Goal: Entertainment & Leisure: Browse casually

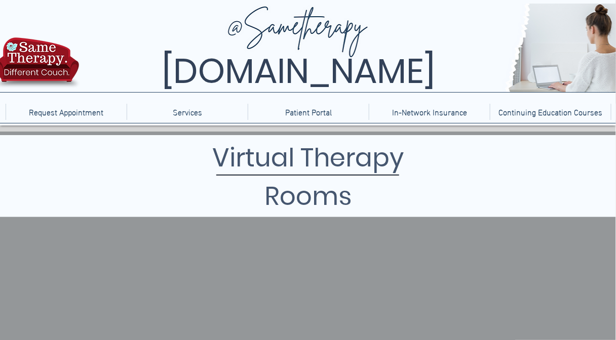
scroll to position [81, 0]
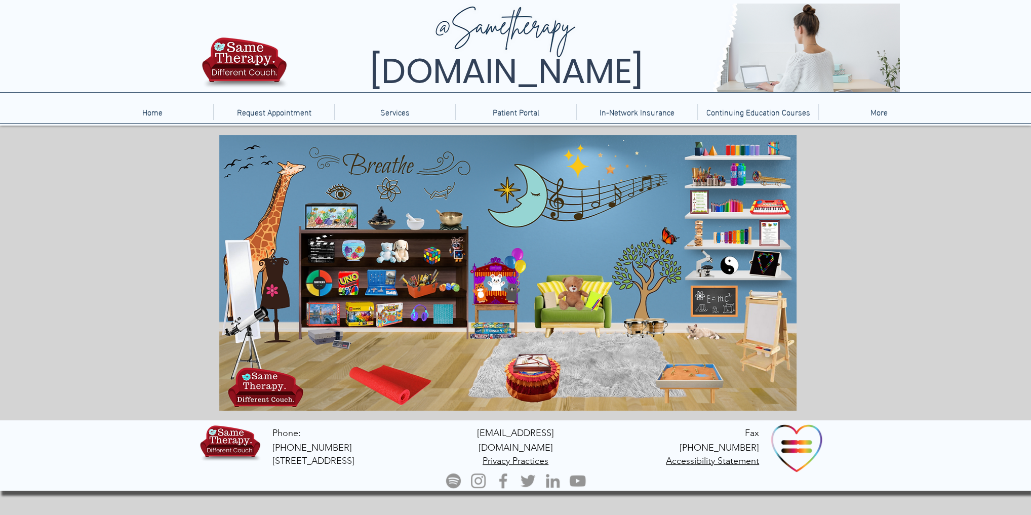
click at [735, 235] on icon "An image of a toy xylophone that when clicked brings you to a music maker game." at bounding box center [730, 235] width 40 height 20
click at [507, 288] on icon "An image of a puppet that when clicked brings you to a puppet theater game." at bounding box center [512, 294] width 18 height 18
click at [698, 371] on icon "An image of a sand tray that when clicked brings you to an online version of a …" at bounding box center [689, 384] width 67 height 36
click at [326, 224] on icon "An image of a fish aquarium that when clicked brings you to a video of a fish a…" at bounding box center [329, 215] width 51 height 22
click at [446, 212] on icon "main content" at bounding box center [450, 219] width 24 height 24
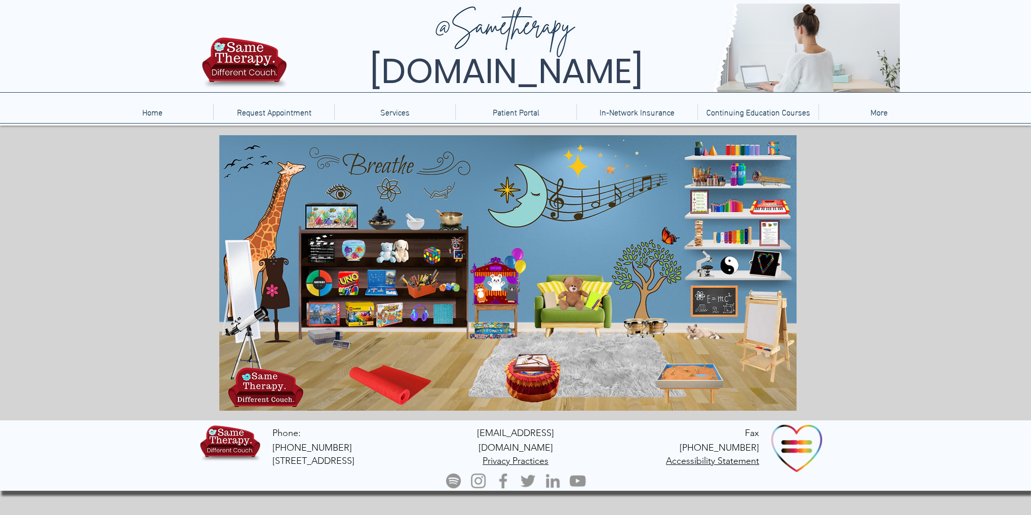
click at [270, 234] on icon "main content" at bounding box center [277, 211] width 37 height 86
click at [393, 253] on icon "Two stuffed animals on a shelf that when clicked brings you to a website with v…" at bounding box center [392, 251] width 33 height 24
click at [156, 104] on p "Home" at bounding box center [152, 112] width 30 height 16
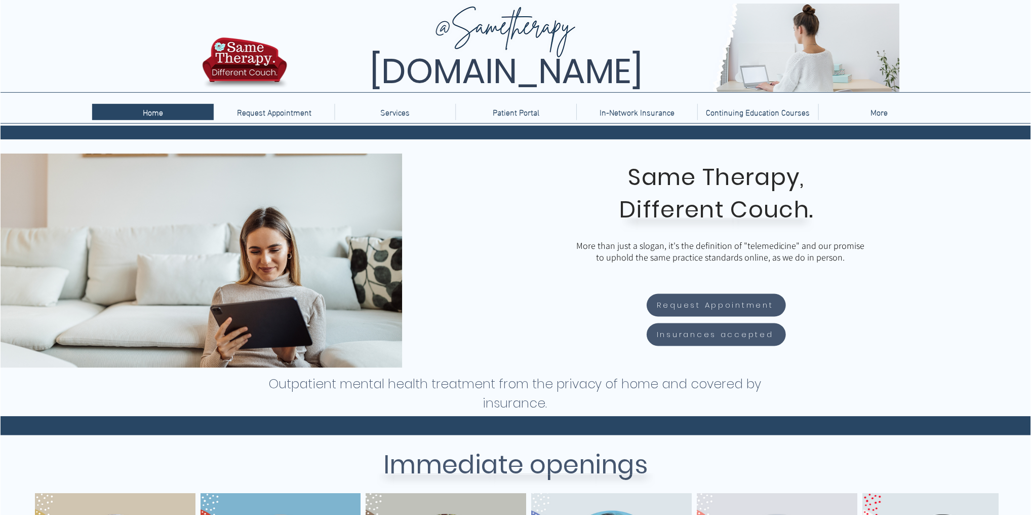
scroll to position [450, 0]
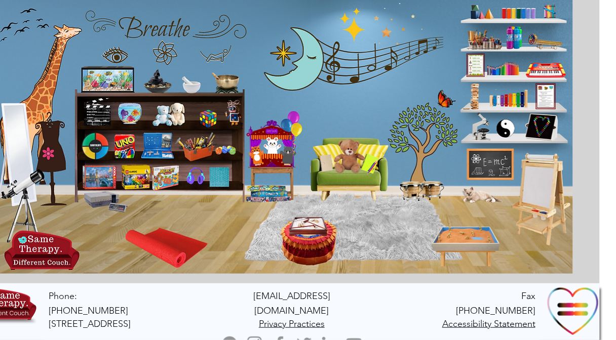
scroll to position [137, 19]
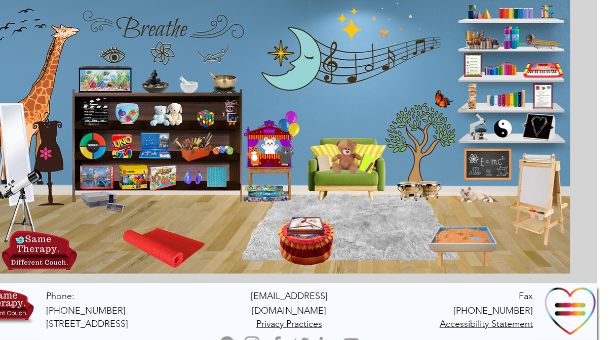
click at [353, 166] on icon "main content" at bounding box center [343, 156] width 28 height 28
click at [428, 115] on icon "main content" at bounding box center [422, 142] width 74 height 74
click at [506, 98] on icon "An image of a toy xylophone that when clicked brings you to a music maker game." at bounding box center [503, 99] width 40 height 20
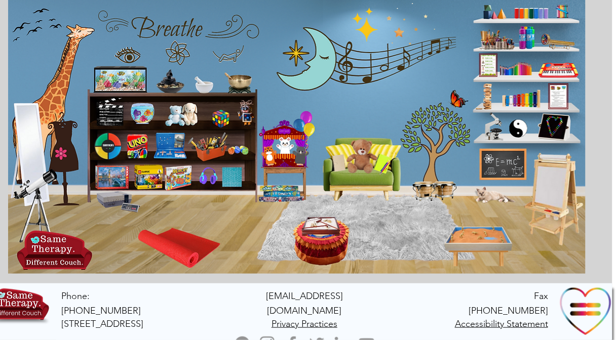
scroll to position [137, 0]
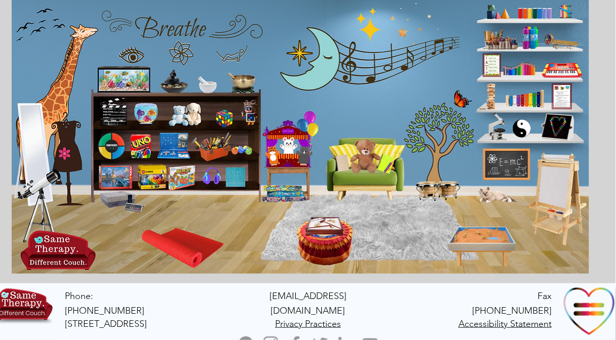
click at [550, 45] on icon "main content" at bounding box center [564, 40] width 38 height 15
click at [561, 42] on icon "main content" at bounding box center [564, 40] width 38 height 15
click at [224, 116] on icon "An image of a Rubic's cube that when clicked does nothing." at bounding box center [220, 115] width 21 height 21
click at [384, 53] on icon "An image of music notes on the wall that when clicked brings you to PBS Music G…" at bounding box center [398, 60] width 117 height 30
click at [120, 203] on icon "An image of an old school Nintendo console that when clicked brings you to an o…" at bounding box center [121, 202] width 44 height 18
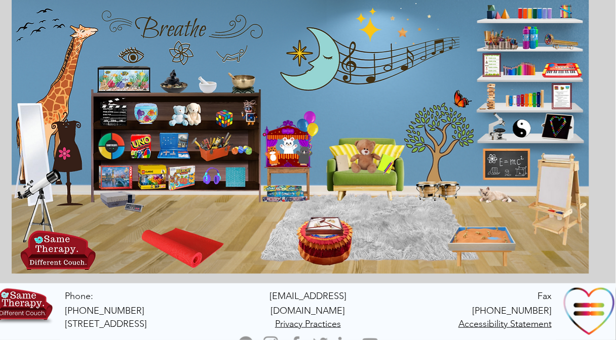
click at [554, 40] on icon "main content" at bounding box center [564, 40] width 38 height 15
click at [505, 43] on icon "N image of paint brushes and other paint supplies that when clicked bring you t…" at bounding box center [497, 38] width 40 height 21
click at [532, 38] on icon "An image of bottles of bubbles that when clicked brings you to a bubble blowing…" at bounding box center [529, 38] width 15 height 25
click at [517, 69] on icon "An image of colored pencils that when clicked brings you to a coloring game." at bounding box center [520, 68] width 36 height 16
click at [493, 65] on icon "An image of garden yoga for kids that when clicked brings you to garden yoga fo…" at bounding box center [490, 67] width 16 height 24
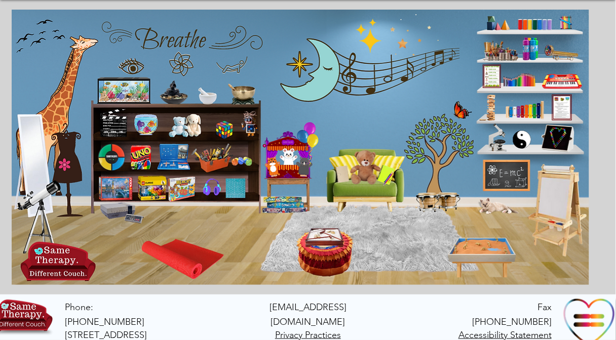
scroll to position [121, 0]
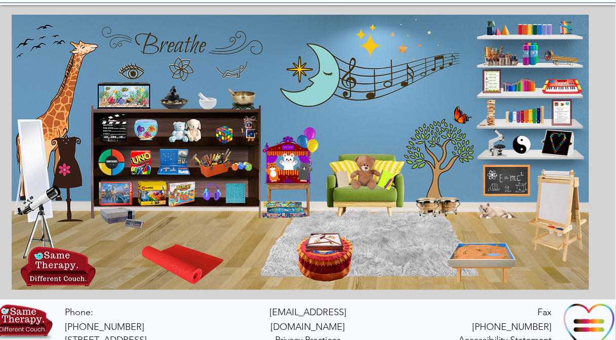
click at [497, 213] on icon "main content" at bounding box center [498, 210] width 37 height 18
click at [491, 211] on icon "main content" at bounding box center [498, 210] width 37 height 18
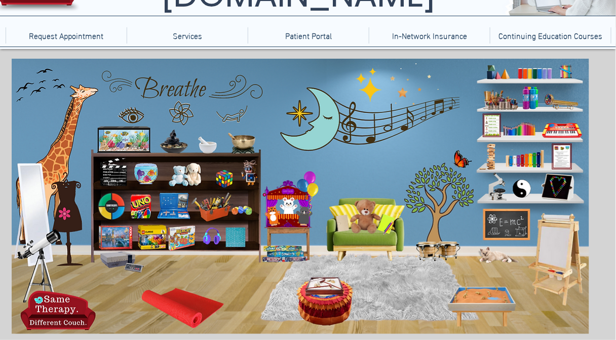
scroll to position [73, 0]
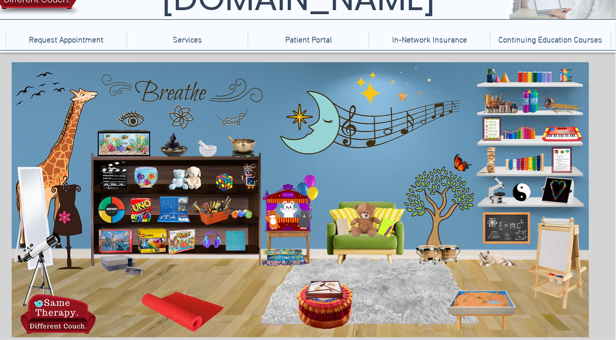
click at [357, 233] on icon "main content" at bounding box center [362, 220] width 28 height 28
click at [560, 186] on icon "An image of a light bright toy that when clicked brings you to an online versio…" at bounding box center [557, 190] width 37 height 25
click at [128, 260] on icon "An image of an old school Nintendo console that when clicked brings you to an o…" at bounding box center [121, 266] width 44 height 18
click at [277, 320] on img "main content" at bounding box center [301, 200] width 578 height 276
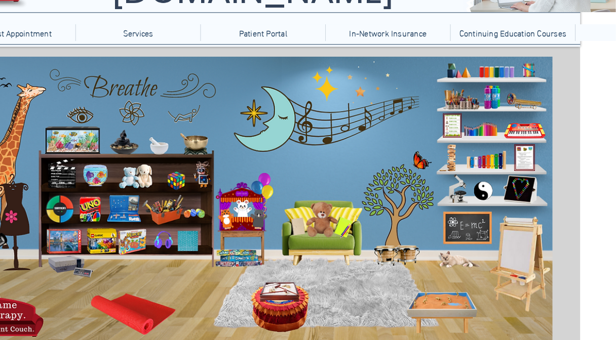
scroll to position [73, 35]
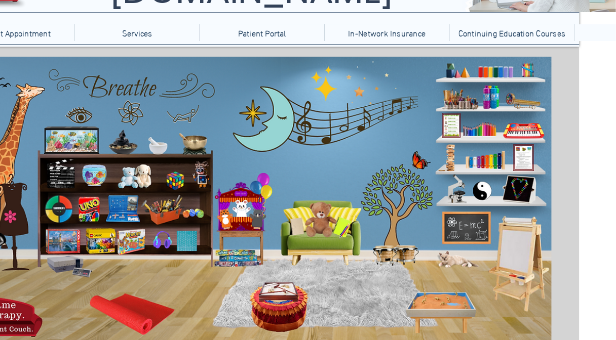
click at [198, 140] on icon "main content" at bounding box center [207, 146] width 24 height 24
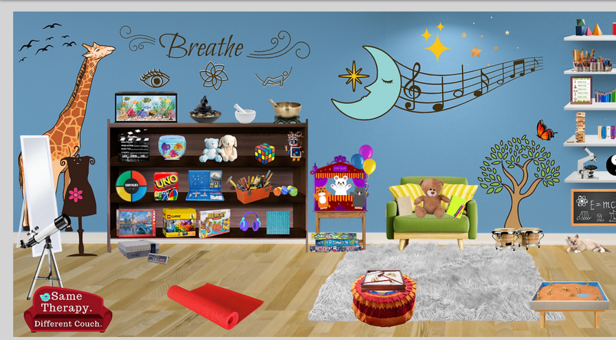
scroll to position [73, 0]
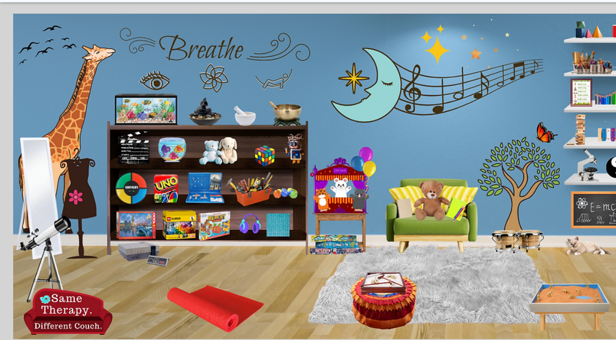
click at [206, 246] on icon "main content" at bounding box center [208, 241] width 21 height 21
click at [218, 238] on icon "main content" at bounding box center [208, 241] width 21 height 21
click at [337, 282] on icon "main content" at bounding box center [324, 289] width 32 height 18
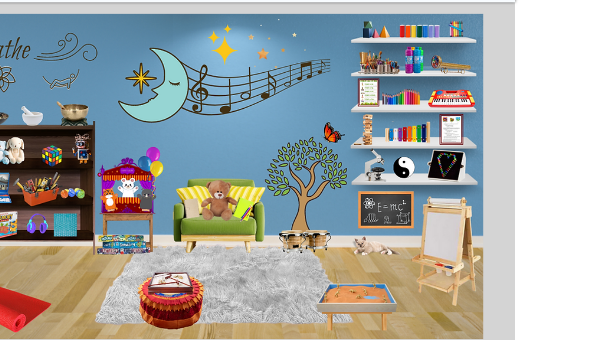
scroll to position [73, 85]
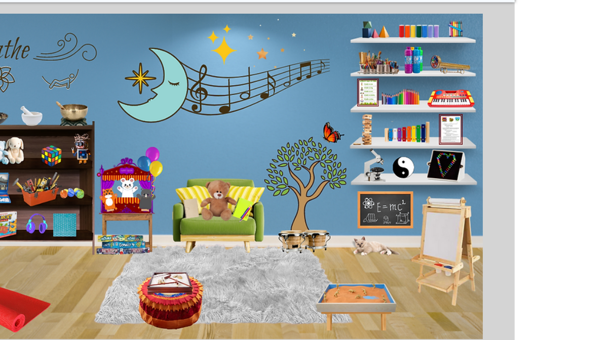
click at [354, 259] on icon "An image of bongos that when clicked brings you to a drumming game." at bounding box center [352, 253] width 48 height 21
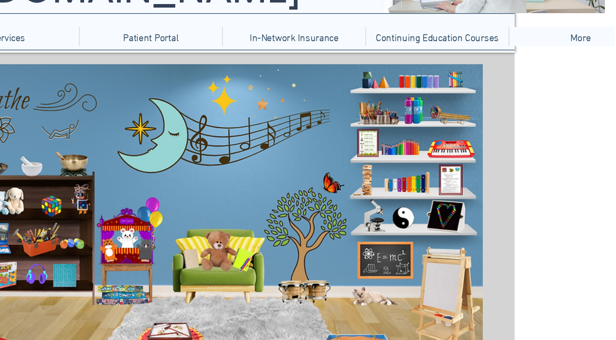
click at [463, 75] on icon "main content" at bounding box center [446, 74] width 37 height 14
